Goal: Task Accomplishment & Management: Manage account settings

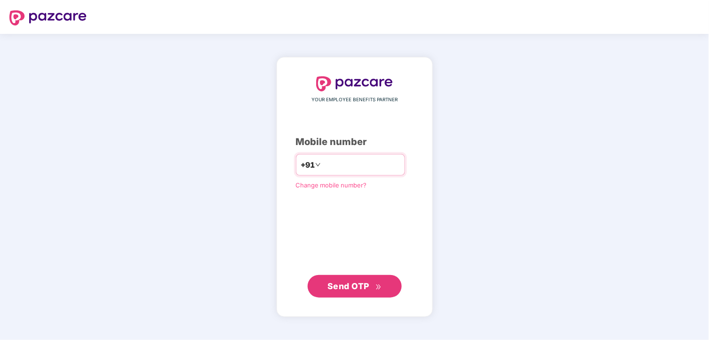
click at [344, 164] on input "number" at bounding box center [361, 164] width 77 height 15
type input "**********"
click at [370, 289] on span "Send OTP" at bounding box center [355, 286] width 54 height 13
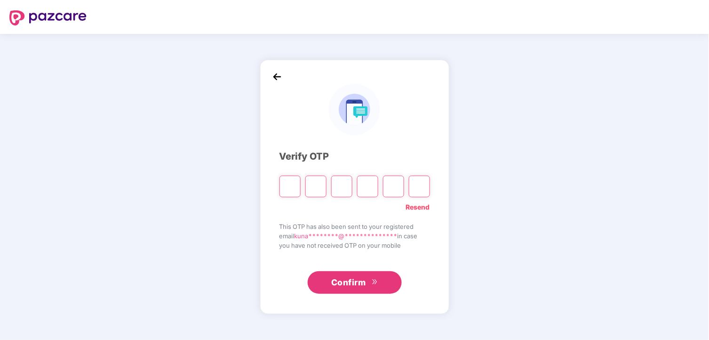
type input "*"
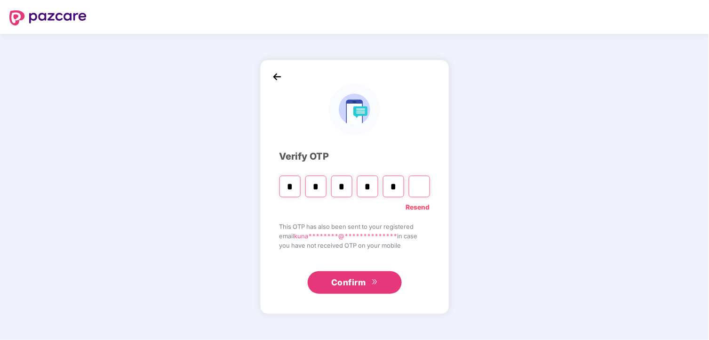
type input "*"
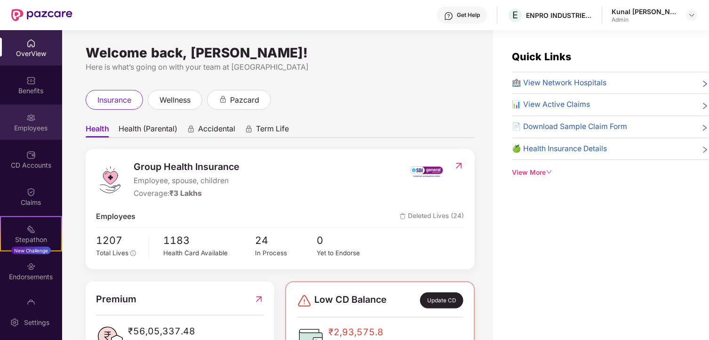
click at [22, 119] on div "Employees" at bounding box center [31, 121] width 62 height 35
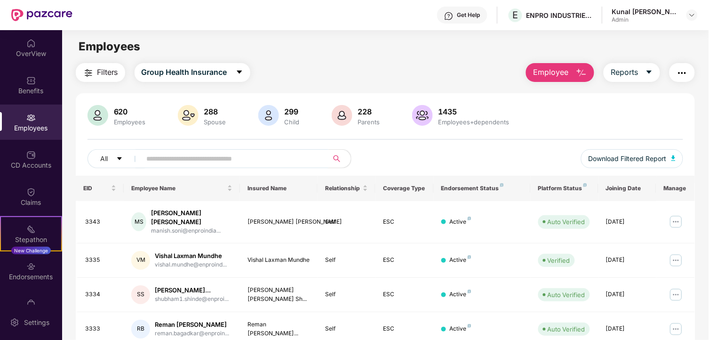
click at [168, 158] on input "text" at bounding box center [231, 159] width 169 height 14
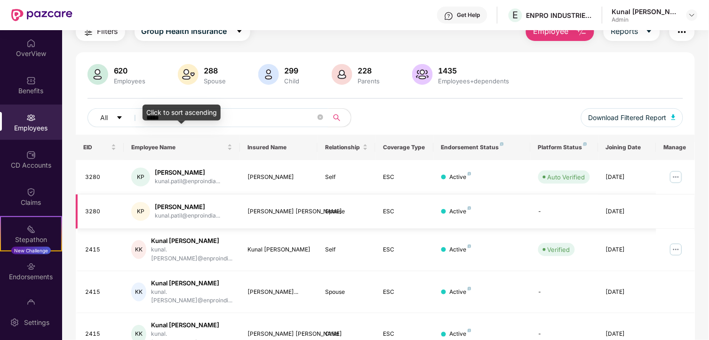
scroll to position [104, 0]
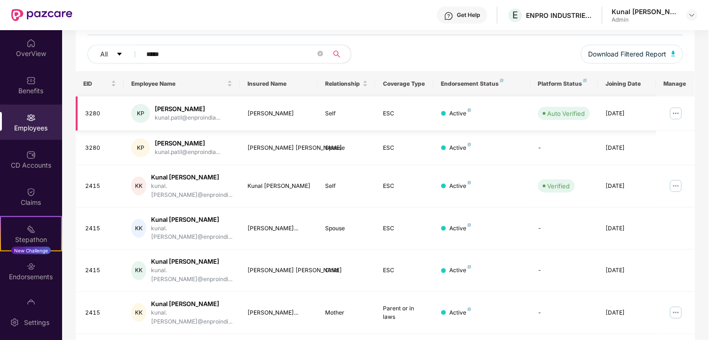
type input "*****"
click at [670, 113] on img at bounding box center [676, 113] width 15 height 15
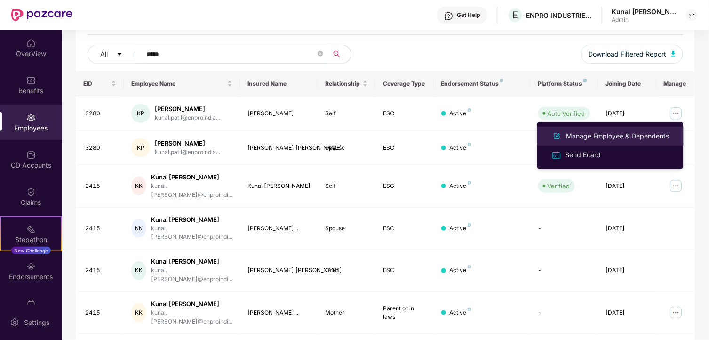
click at [627, 134] on div "Manage Employee & Dependents" at bounding box center [618, 136] width 107 height 10
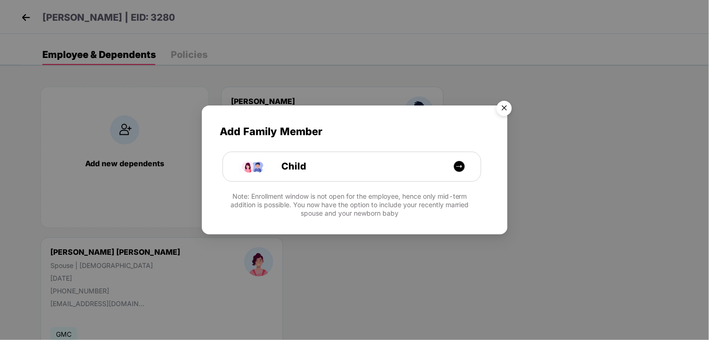
click at [504, 111] on img "Close" at bounding box center [504, 109] width 26 height 26
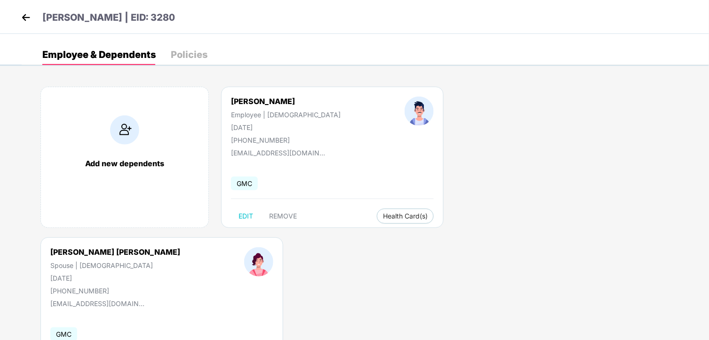
click at [27, 19] on img at bounding box center [26, 17] width 14 height 14
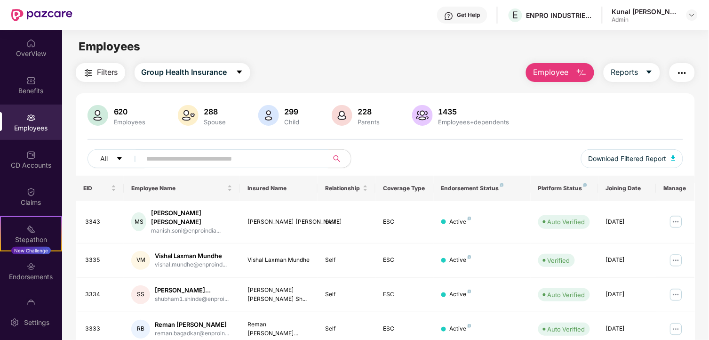
click at [168, 160] on input "text" at bounding box center [231, 159] width 169 height 14
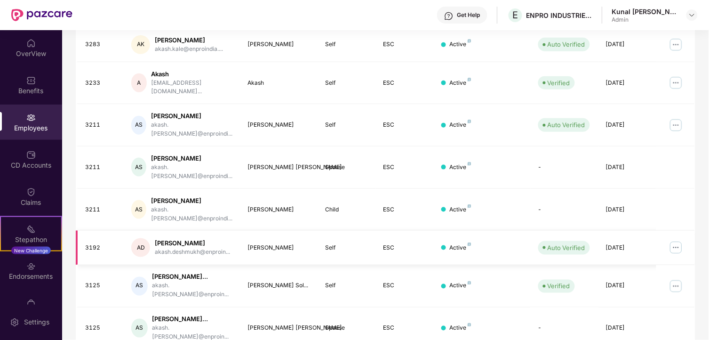
scroll to position [255, 0]
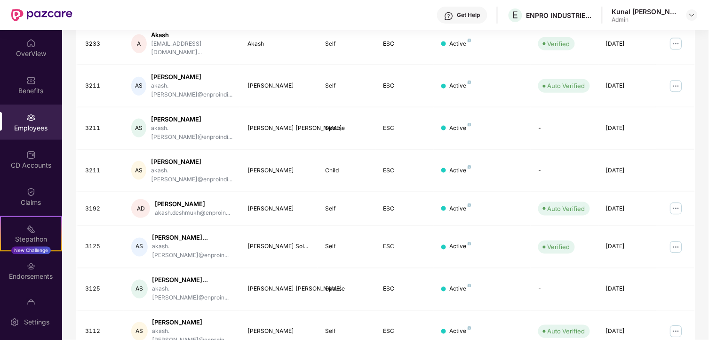
type input "*****"
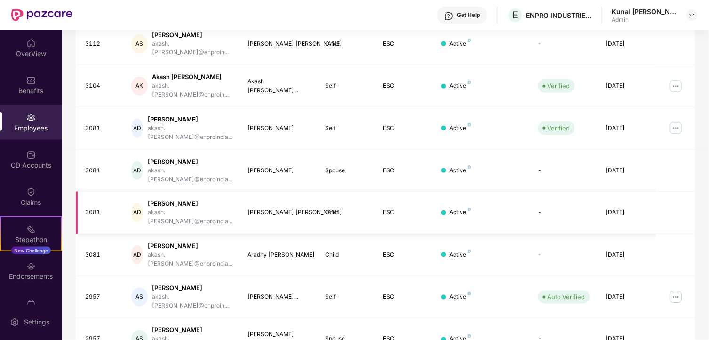
scroll to position [239, 0]
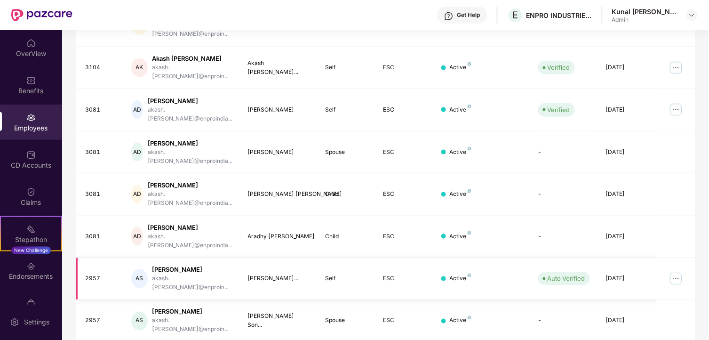
click at [676, 271] on img at bounding box center [676, 278] width 15 height 15
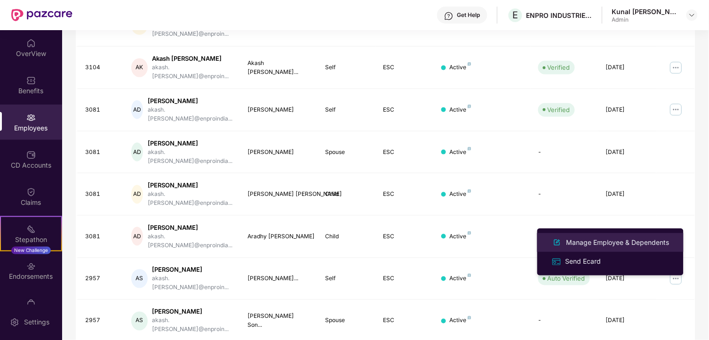
click at [619, 239] on div "Manage Employee & Dependents" at bounding box center [618, 242] width 107 height 10
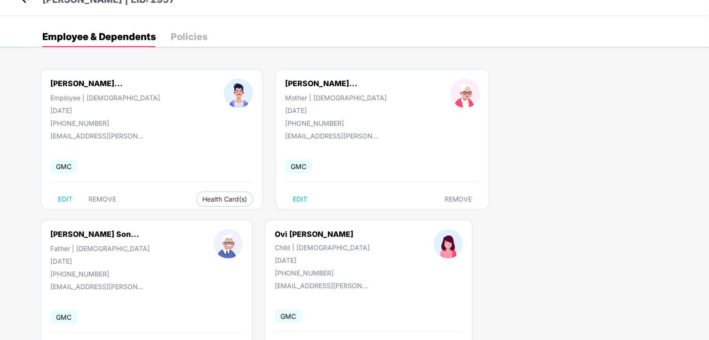
scroll to position [0, 0]
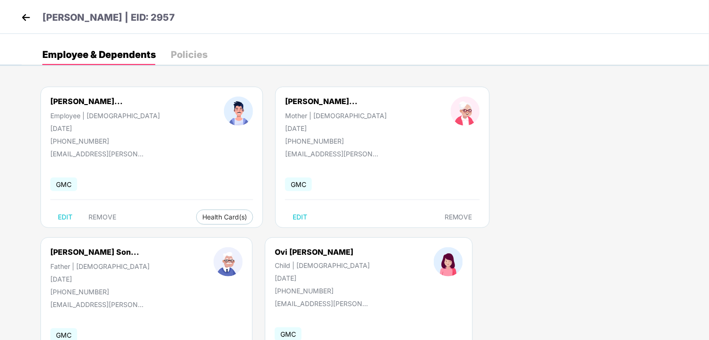
click at [28, 12] on img at bounding box center [26, 17] width 14 height 14
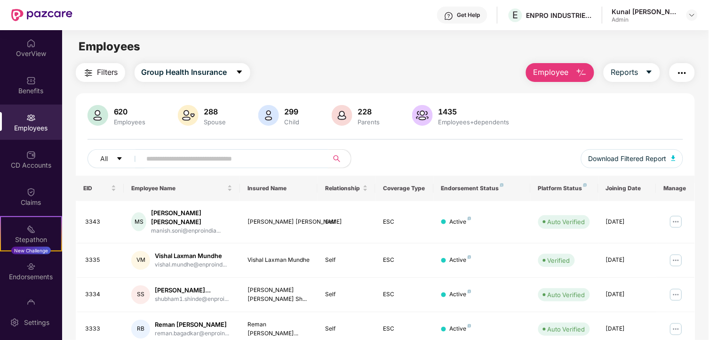
click at [211, 161] on input "text" at bounding box center [231, 159] width 169 height 14
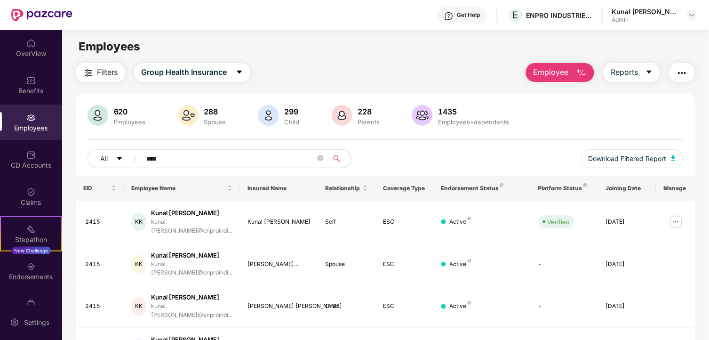
type input "****"
click at [26, 121] on img at bounding box center [30, 117] width 9 height 9
drag, startPoint x: 171, startPoint y: 162, endPoint x: 104, endPoint y: 147, distance: 69.4
click at [104, 147] on div "620 Employees 288 Spouse 299 Child 228 Parents 1435 Employees+dependents All **…" at bounding box center [386, 140] width 620 height 71
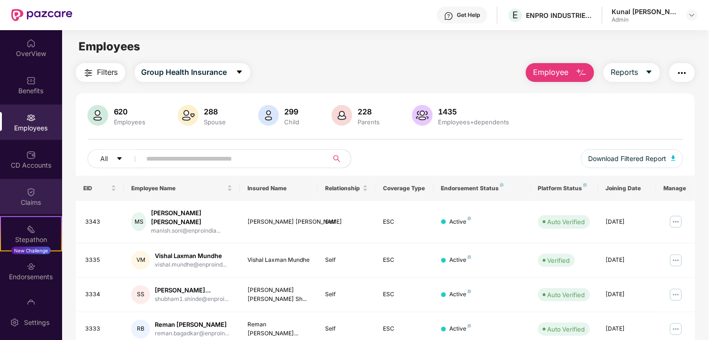
click at [24, 202] on div "Claims" at bounding box center [31, 202] width 62 height 9
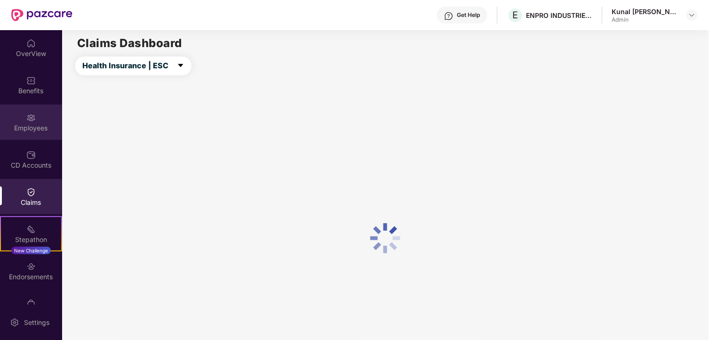
click at [30, 113] on img at bounding box center [30, 117] width 9 height 9
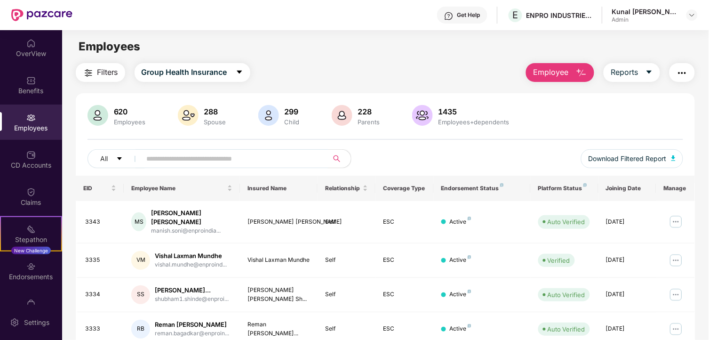
click at [32, 120] on img at bounding box center [30, 117] width 9 height 9
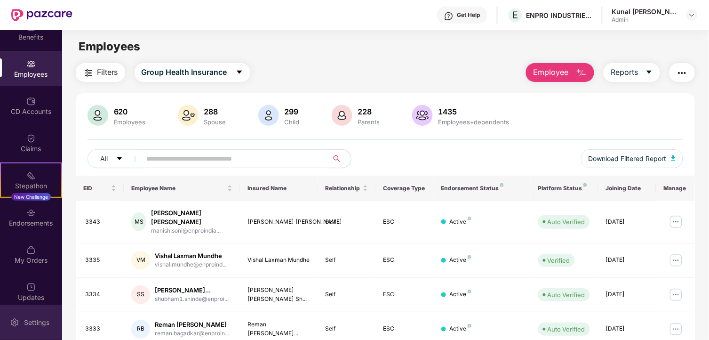
scroll to position [60, 0]
